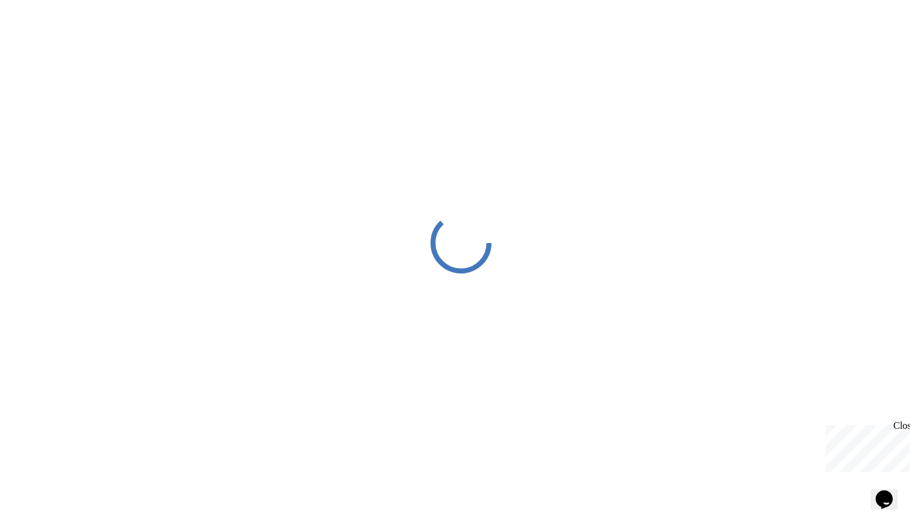
click at [906, 425] on div "Close" at bounding box center [900, 428] width 15 height 15
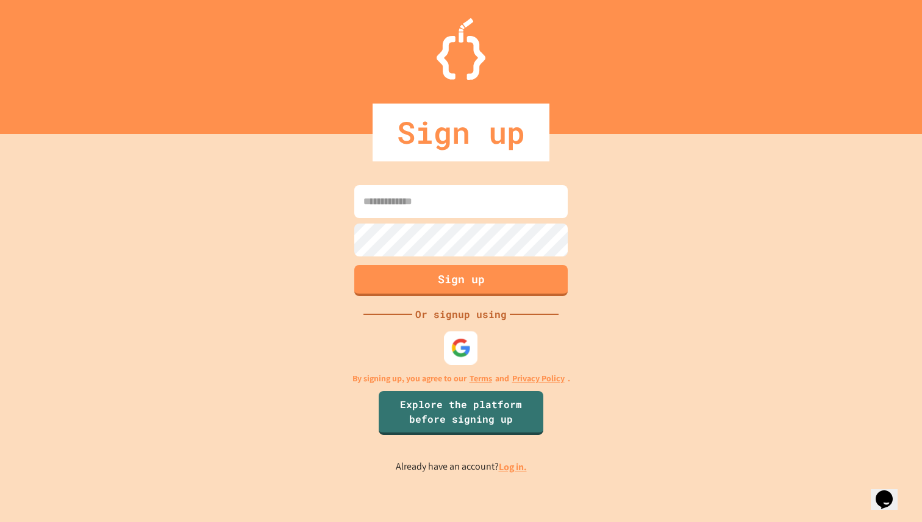
click at [460, 333] on div at bounding box center [461, 348] width 34 height 34
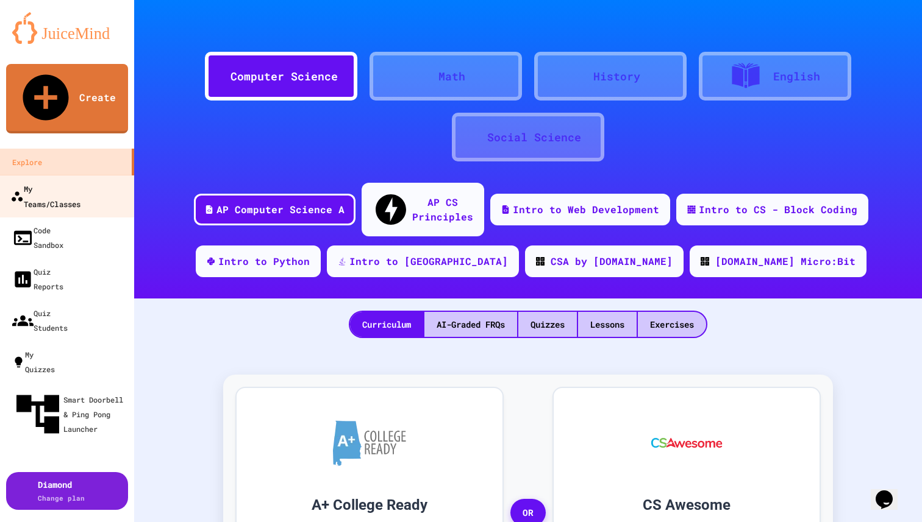
click at [79, 181] on div "My Teams/Classes" at bounding box center [45, 196] width 70 height 30
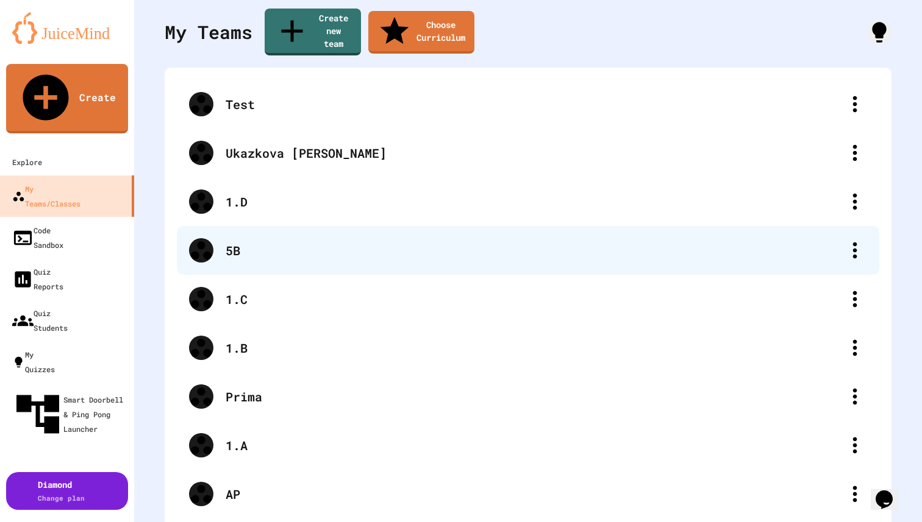
scroll to position [79, 0]
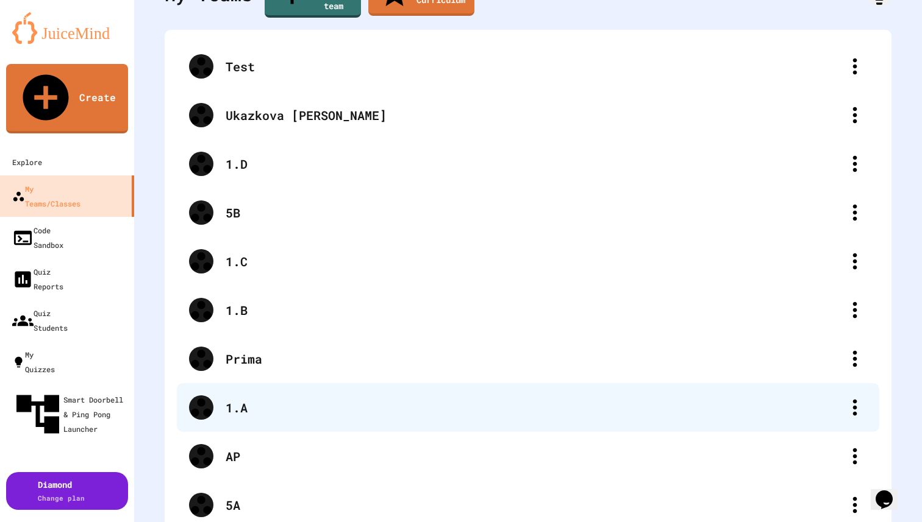
click at [272, 383] on div "1.A" at bounding box center [528, 407] width 702 height 49
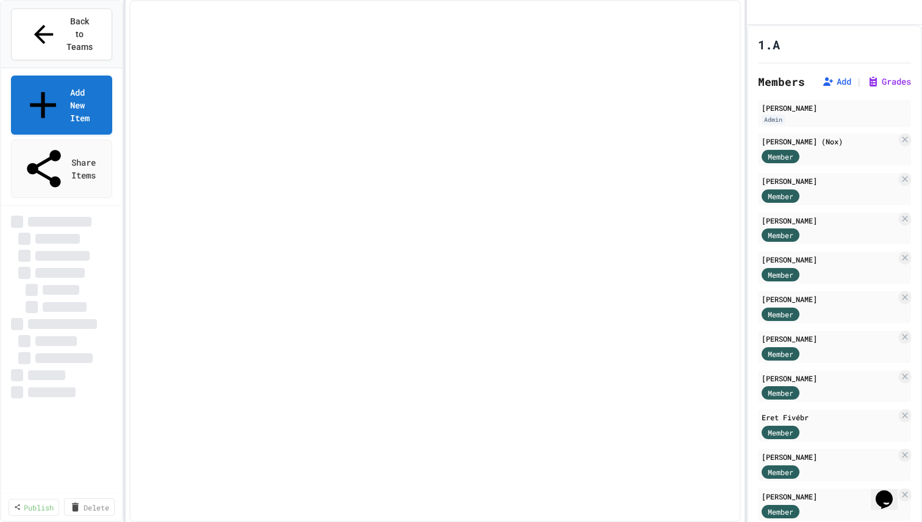
select select "***"
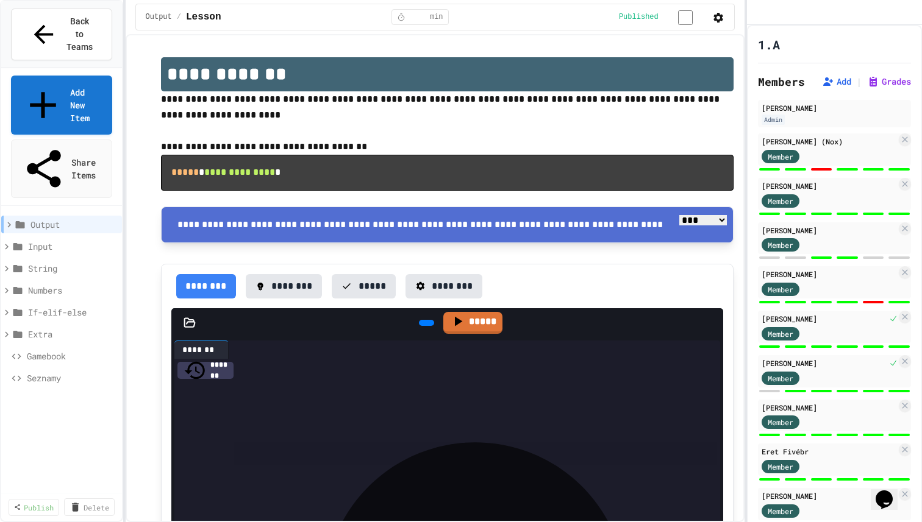
click at [11, 329] on icon at bounding box center [6, 334] width 11 height 11
click at [831, 88] on icon at bounding box center [828, 82] width 12 height 12
